Goal: Information Seeking & Learning: Learn about a topic

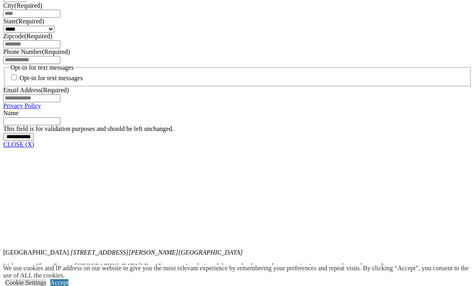
scroll to position [599, 0]
click at [34, 148] on link "CLOSE (X)" at bounding box center [18, 144] width 31 height 7
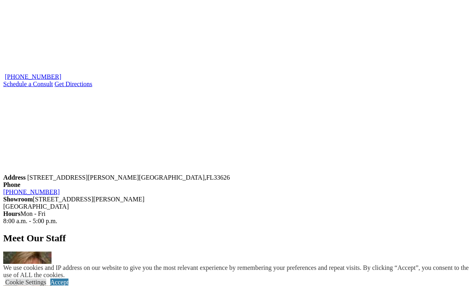
scroll to position [677, 0]
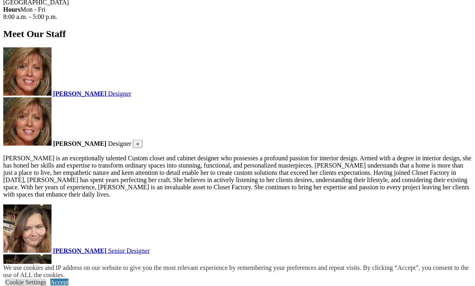
scroll to position [881, 0]
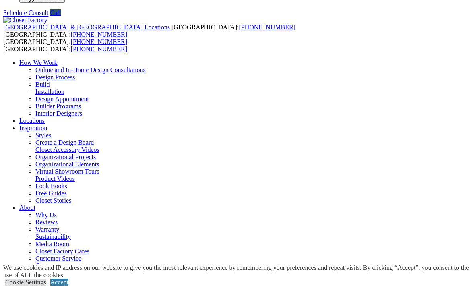
scroll to position [0, 0]
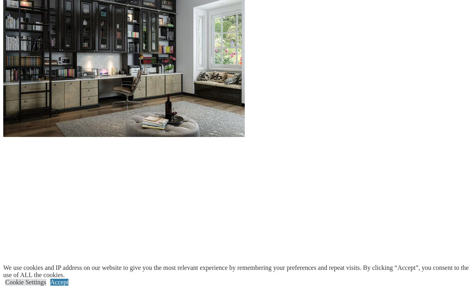
scroll to position [858, 0]
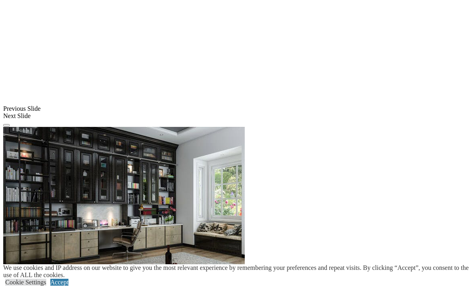
scroll to position [700, 0]
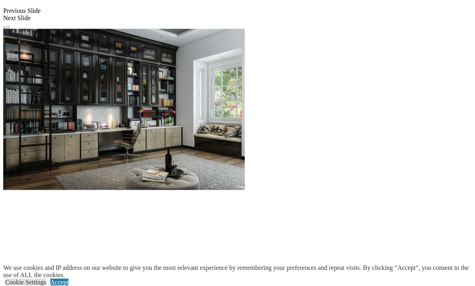
scroll to position [781, 0]
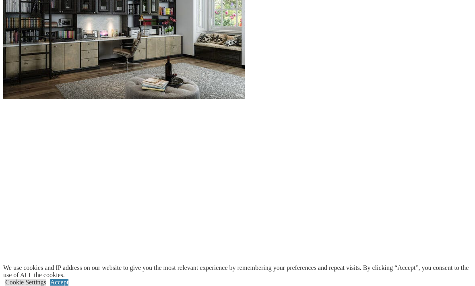
scroll to position [874, 0]
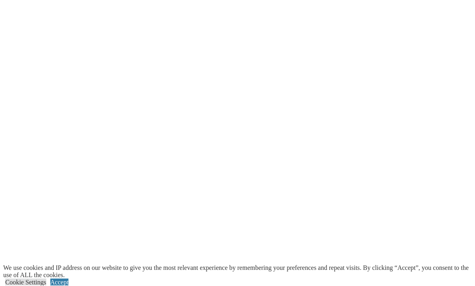
scroll to position [1017, 0]
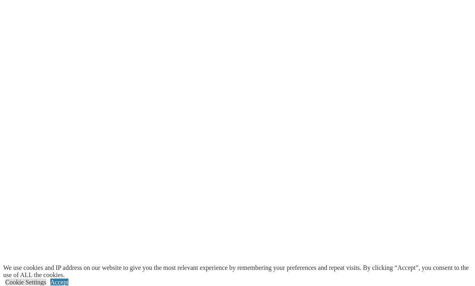
scroll to position [1070, 0]
